Goal: Navigation & Orientation: Find specific page/section

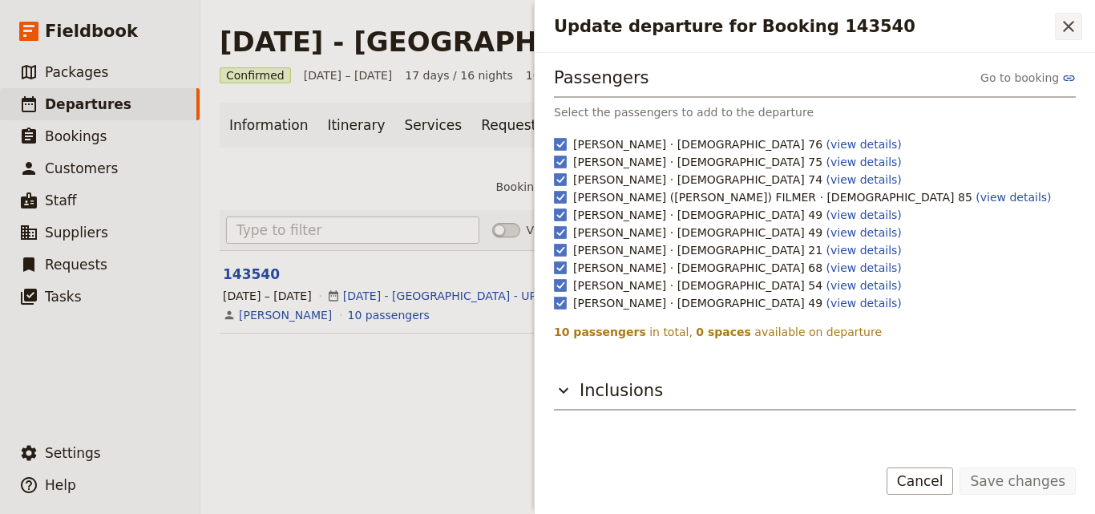
click at [1080, 36] on button "​" at bounding box center [1068, 26] width 27 height 27
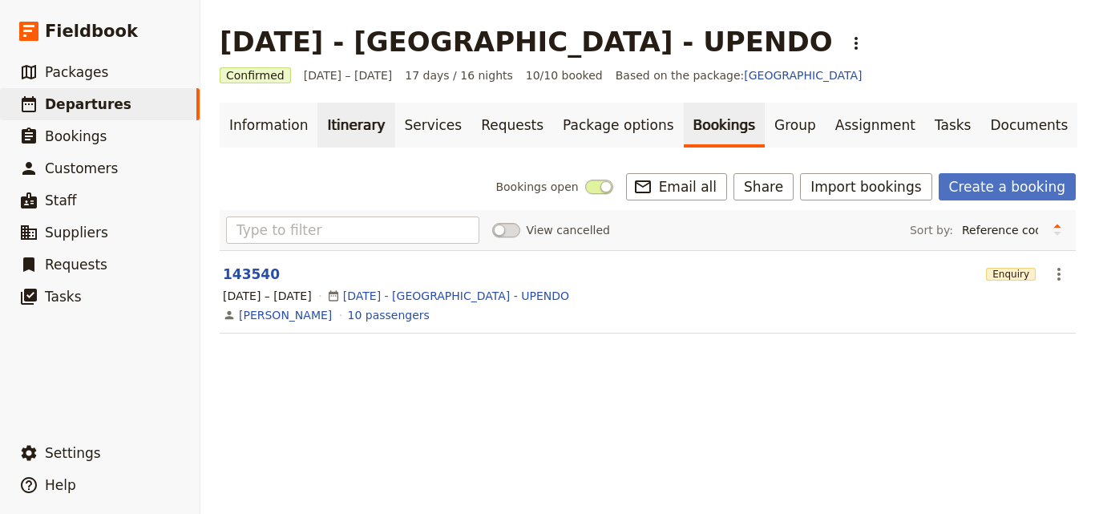
click at [337, 116] on link "Itinerary" at bounding box center [355, 125] width 77 height 45
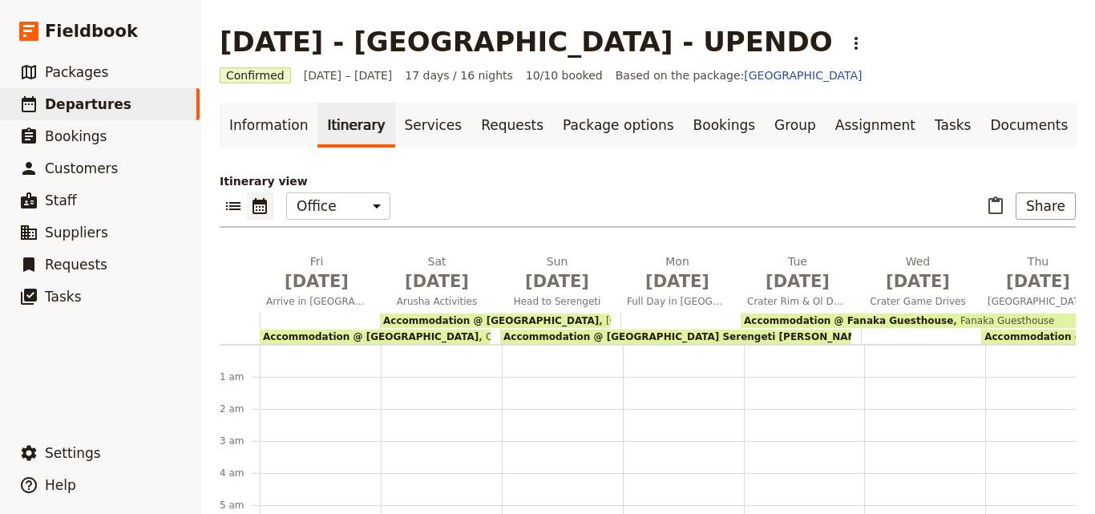
scroll to position [176, 0]
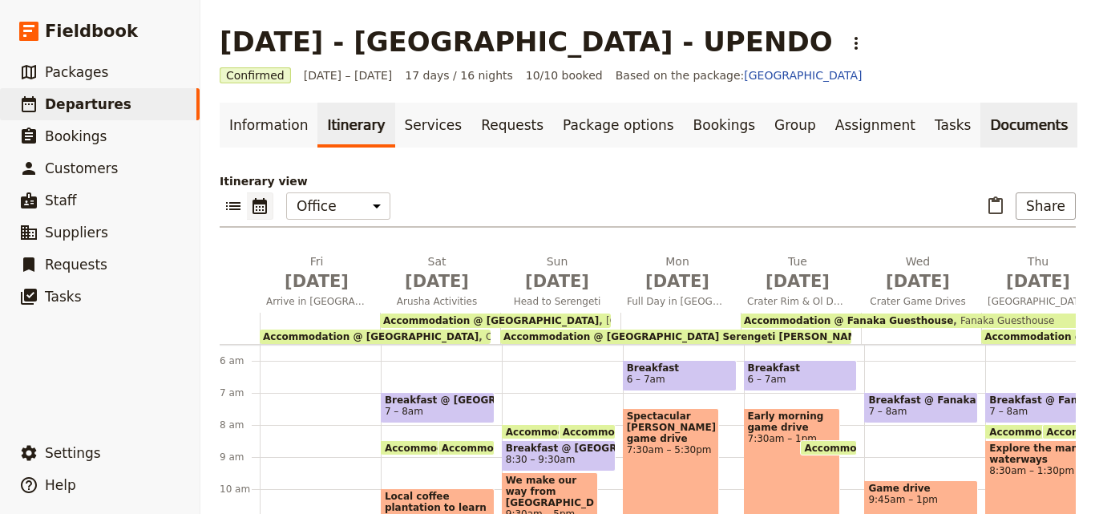
click at [980, 125] on link "Documents" at bounding box center [1028, 125] width 97 height 45
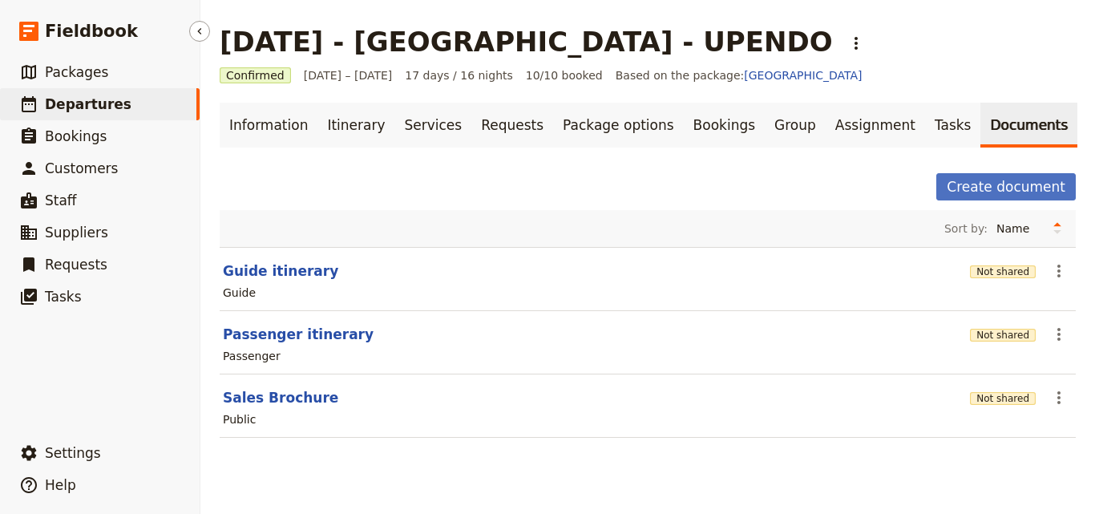
click at [76, 98] on span "Departures" at bounding box center [88, 104] width 87 height 16
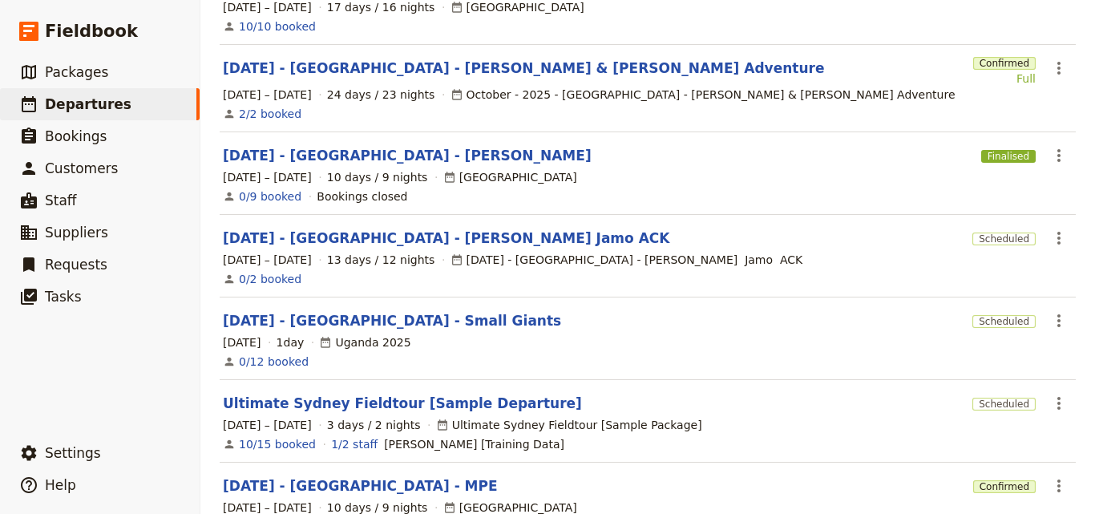
scroll to position [321, 0]
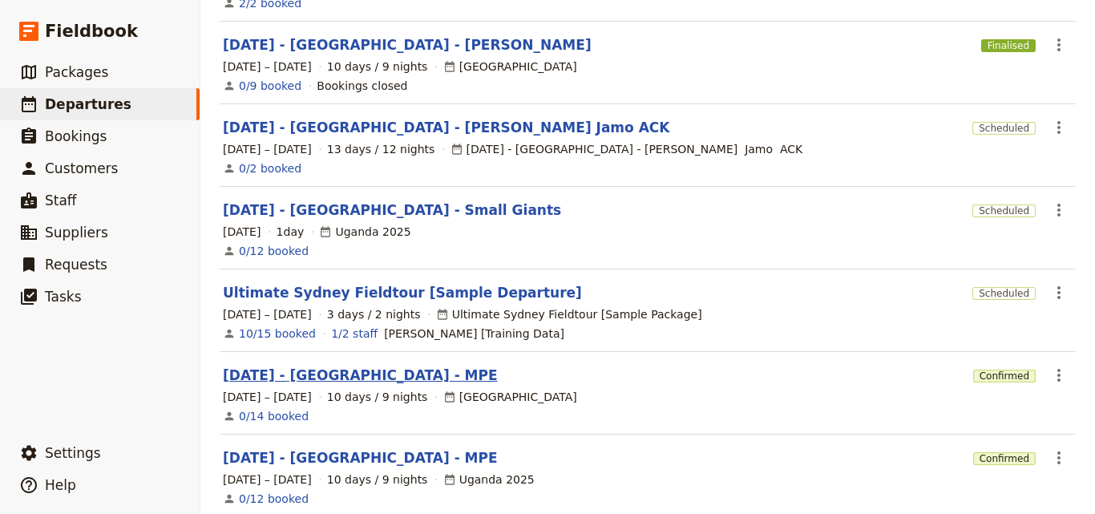
click at [358, 366] on link "[DATE] - [GEOGRAPHIC_DATA] - MPE" at bounding box center [360, 375] width 275 height 19
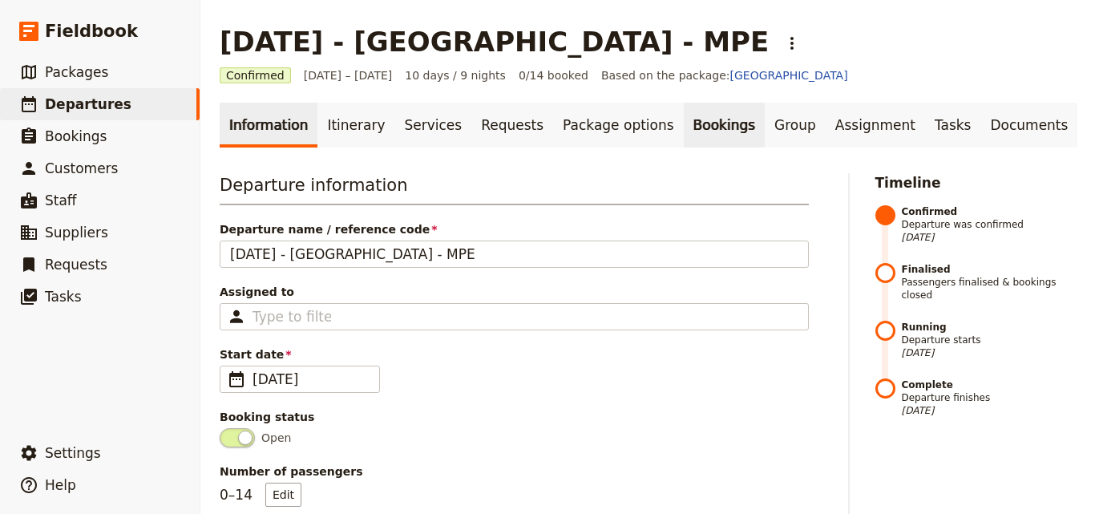
click at [684, 119] on link "Bookings" at bounding box center [724, 125] width 81 height 45
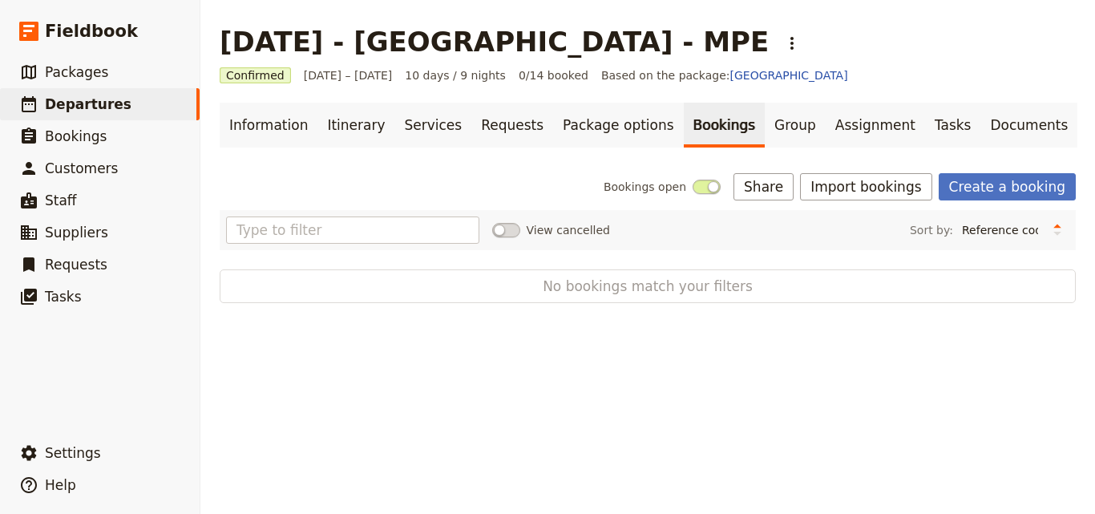
click at [684, 103] on link "Bookings" at bounding box center [724, 125] width 81 height 45
click at [592, 411] on div "[DATE] - [GEOGRAPHIC_DATA] - MPE ​ Confirmed [DATE] – [DATE] 10 days / 9 nights…" at bounding box center [647, 257] width 895 height 514
click at [376, 124] on link "Itinerary" at bounding box center [355, 125] width 77 height 45
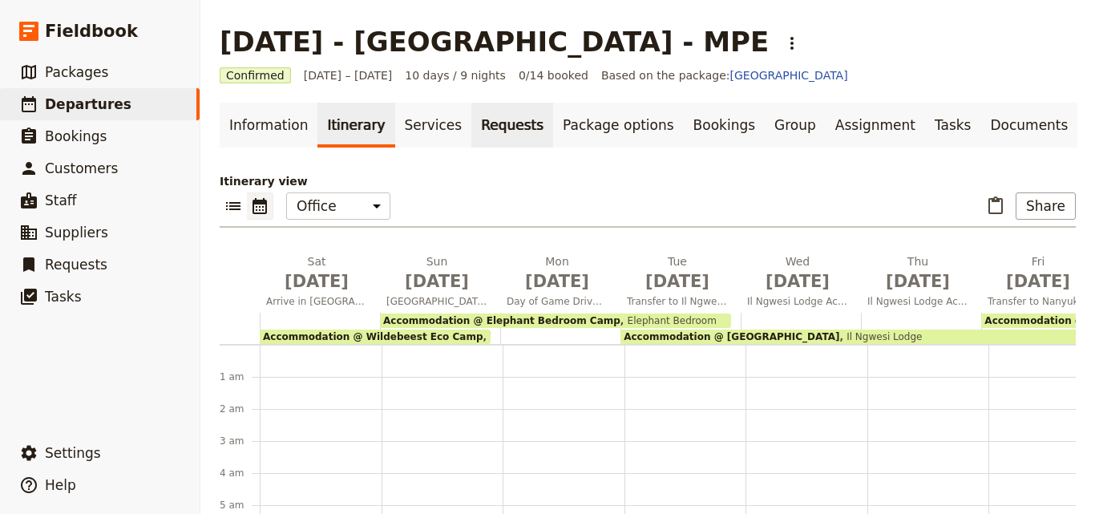
scroll to position [176, 0]
